Goal: Task Accomplishment & Management: Use online tool/utility

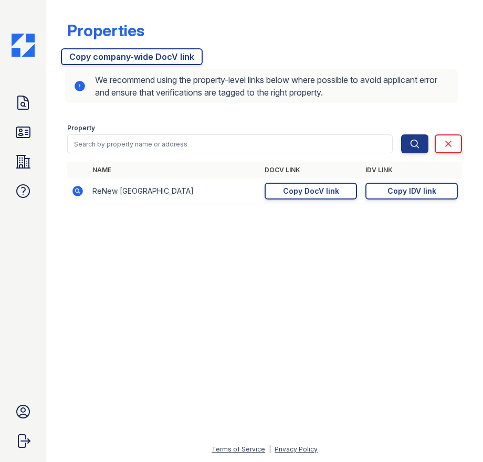
click at [280, 35] on div "Properties" at bounding box center [264, 34] width 395 height 27
click at [20, 103] on icon at bounding box center [23, 102] width 17 height 17
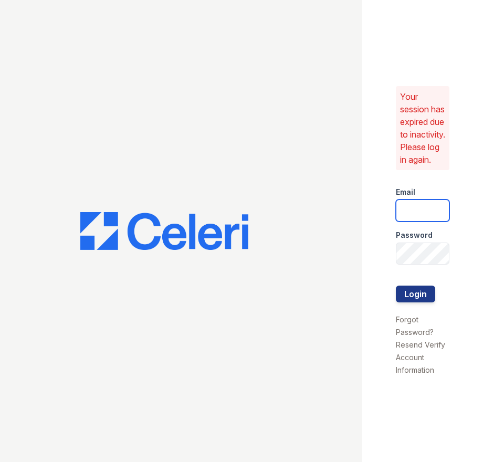
click at [409, 221] on input "email" at bounding box center [423, 210] width 54 height 22
type input "ssalazar@trinity-pm.com"
click at [396, 285] on button "Login" at bounding box center [415, 293] width 39 height 17
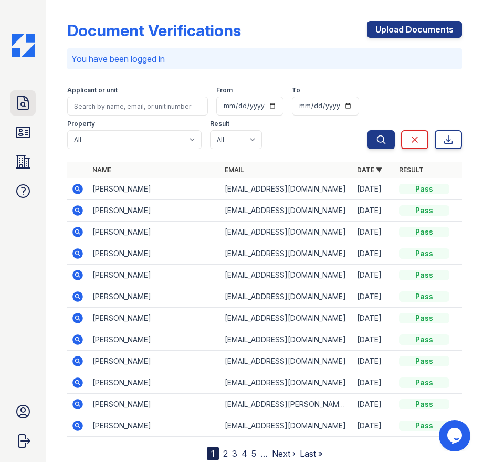
click at [14, 104] on link "Doc Verifications" at bounding box center [22, 102] width 25 height 25
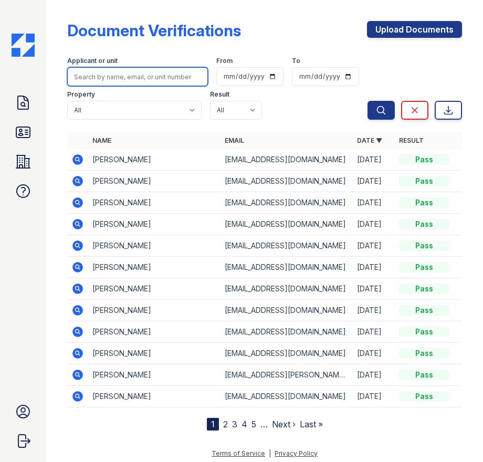
click at [112, 77] on input "search" at bounding box center [137, 76] width 141 height 19
type input "[PERSON_NAME]"
click at [367, 101] on button "Search" at bounding box center [380, 110] width 27 height 19
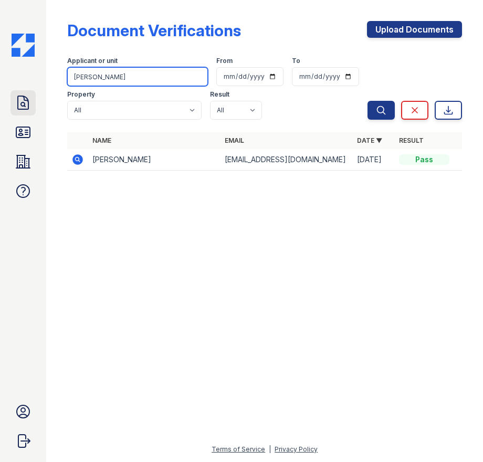
drag, startPoint x: 101, startPoint y: 76, endPoint x: 25, endPoint y: 92, distance: 77.2
click at [25, 92] on div "Doc Verifications ID Verifications Properties FAQ [PERSON_NAME] Trinity Propert…" at bounding box center [241, 231] width 483 height 462
type input "hailey"
click at [367, 101] on button "Search" at bounding box center [380, 110] width 27 height 19
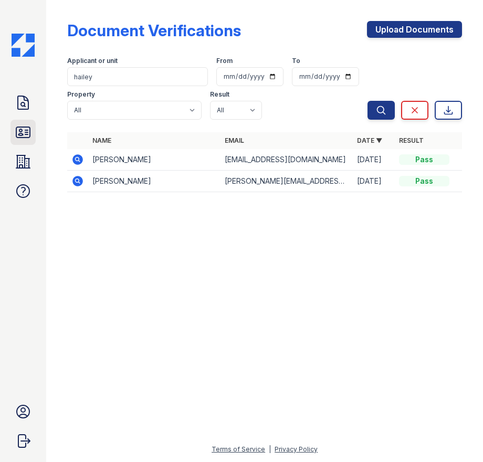
click at [17, 132] on icon at bounding box center [23, 132] width 14 height 10
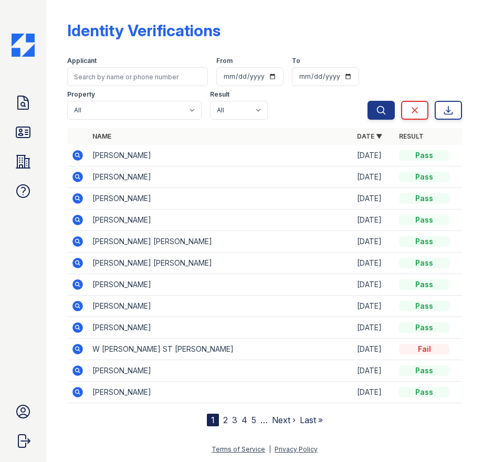
click at [24, 158] on icon at bounding box center [23, 161] width 17 height 17
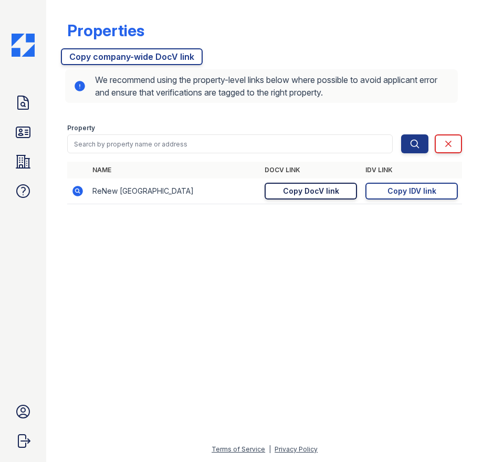
click at [316, 190] on div "Copy DocV link" at bounding box center [311, 191] width 56 height 10
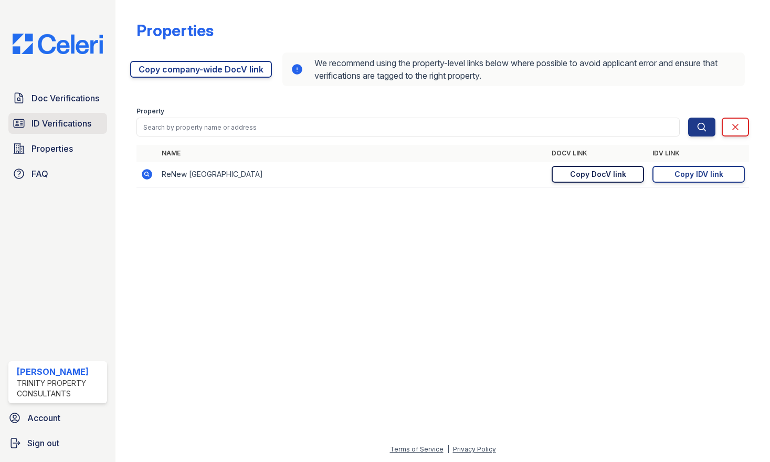
click at [40, 125] on span "ID Verifications" at bounding box center [61, 123] width 60 height 13
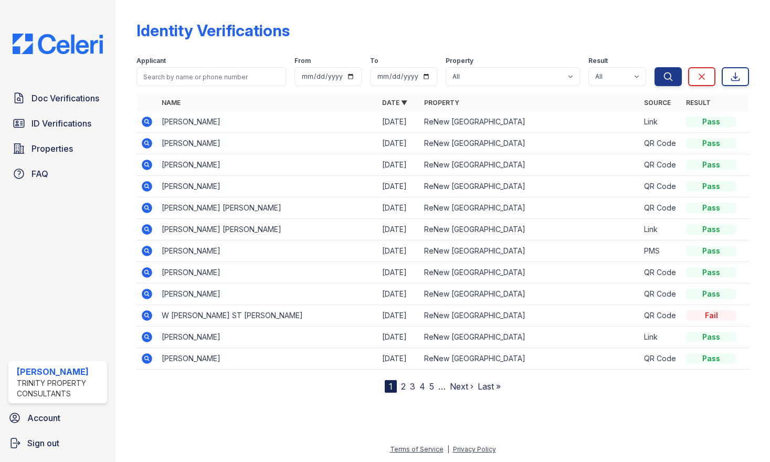
click at [217, 88] on form "Applicant From To Property All ReNew [GEOGRAPHIC_DATA] Result All Pass Fail Cau…" at bounding box center [442, 69] width 612 height 42
click at [221, 78] on input "search" at bounding box center [211, 76] width 150 height 19
type input "[PERSON_NAME]"
click at [482, 67] on button "Search" at bounding box center [667, 76] width 27 height 19
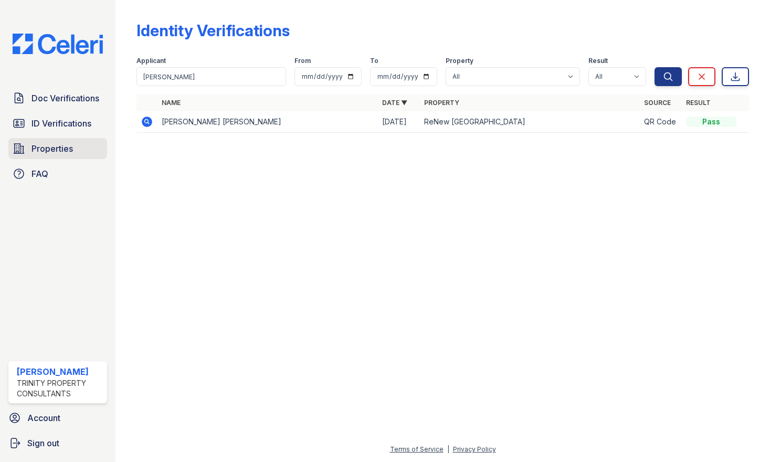
click at [55, 150] on span "Properties" at bounding box center [51, 148] width 41 height 13
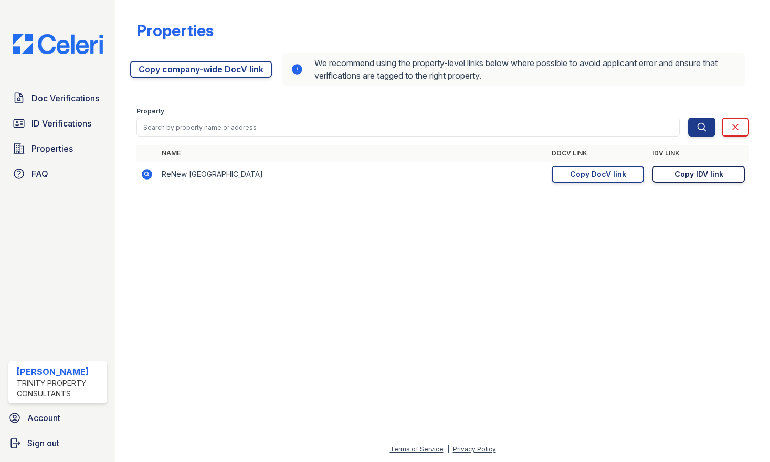
click at [482, 175] on div "Copy IDV link" at bounding box center [698, 174] width 49 height 10
